Goal: Task Accomplishment & Management: Use online tool/utility

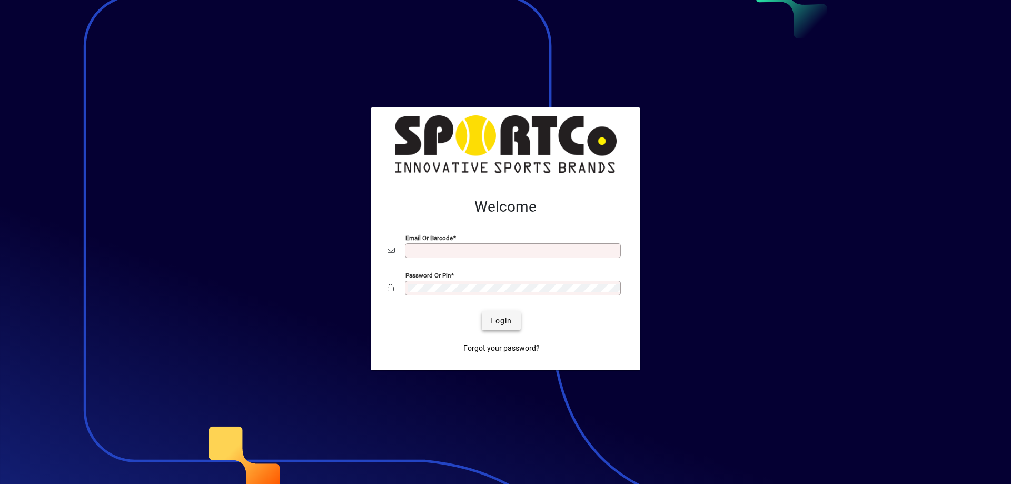
type input "**********"
click at [514, 321] on span "submit" at bounding box center [501, 320] width 38 height 25
